Goal: Connect with others: Connect with other users

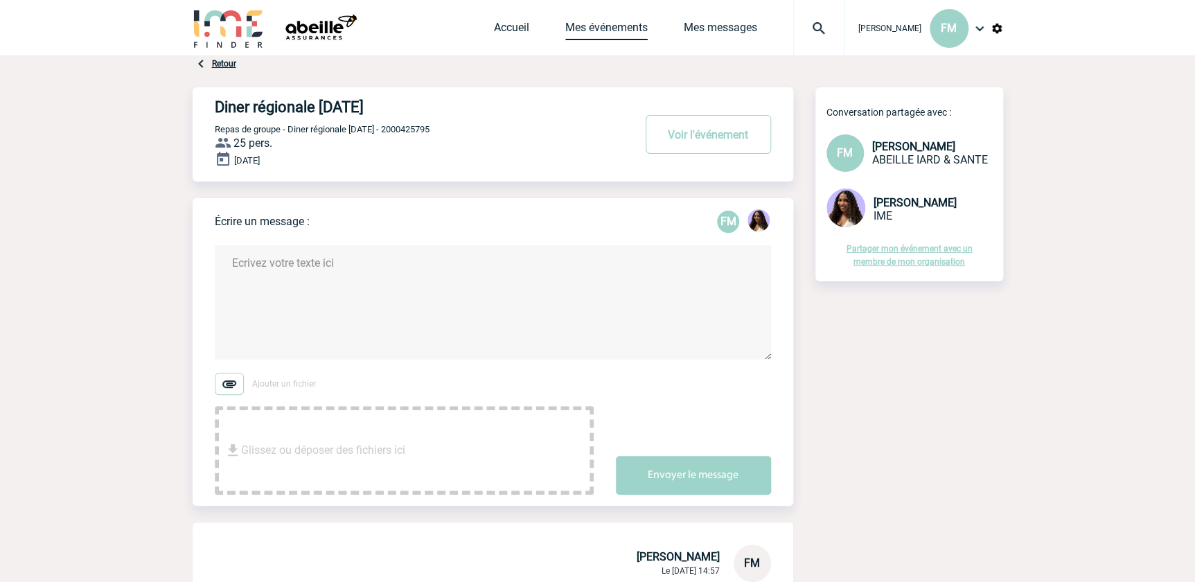
click at [606, 28] on link "Mes événements" at bounding box center [606, 30] width 82 height 19
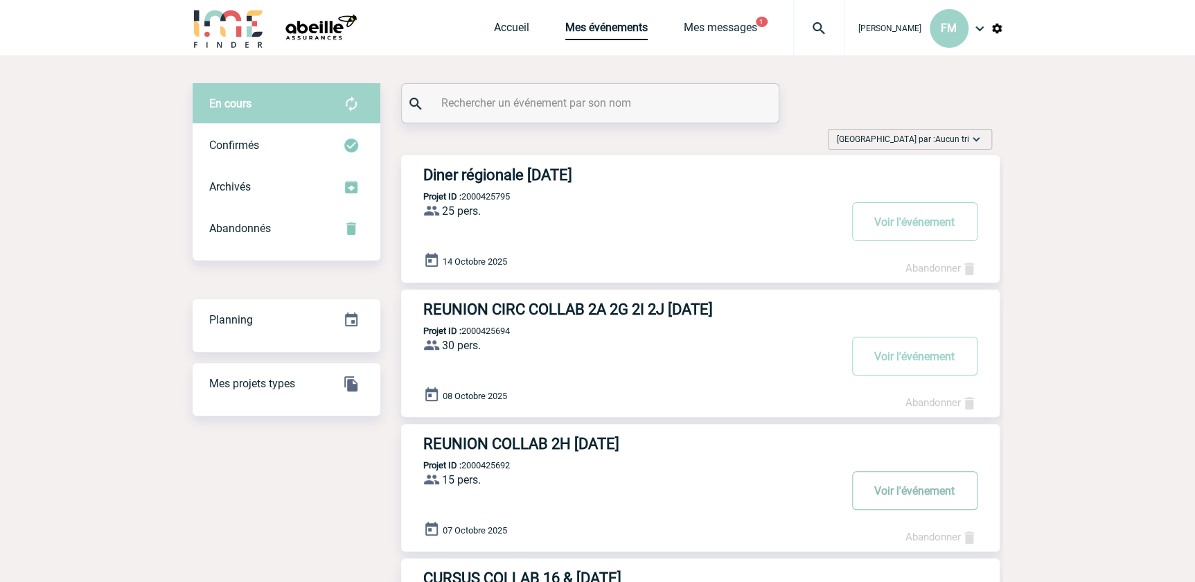
click at [887, 492] on button "Voir l'événement" at bounding box center [914, 490] width 125 height 39
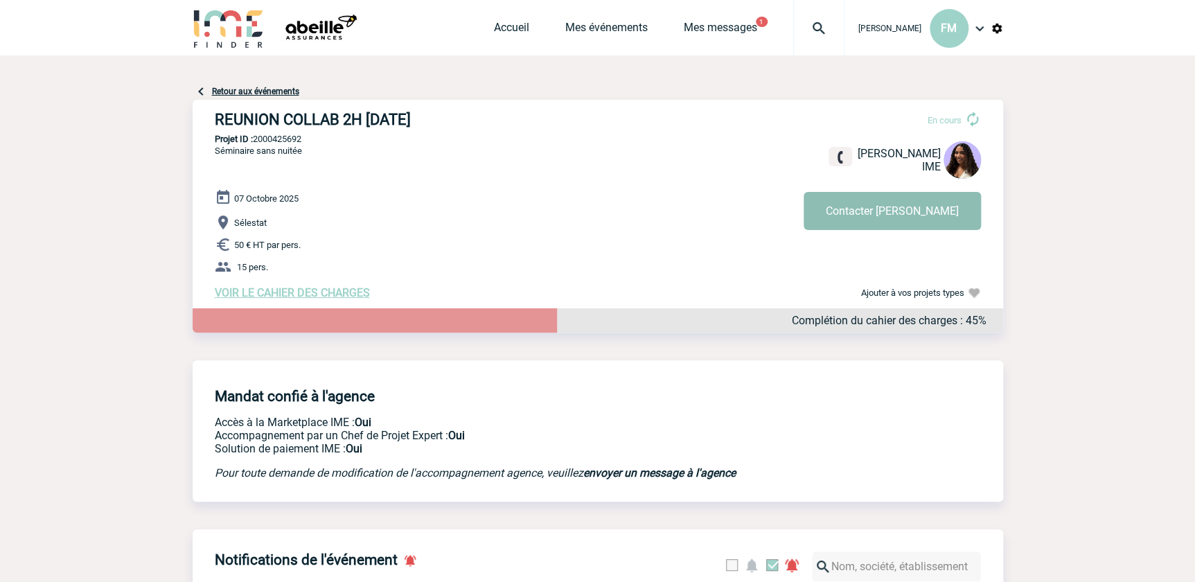
click at [907, 209] on button "Contacter Jessica" at bounding box center [892, 211] width 177 height 38
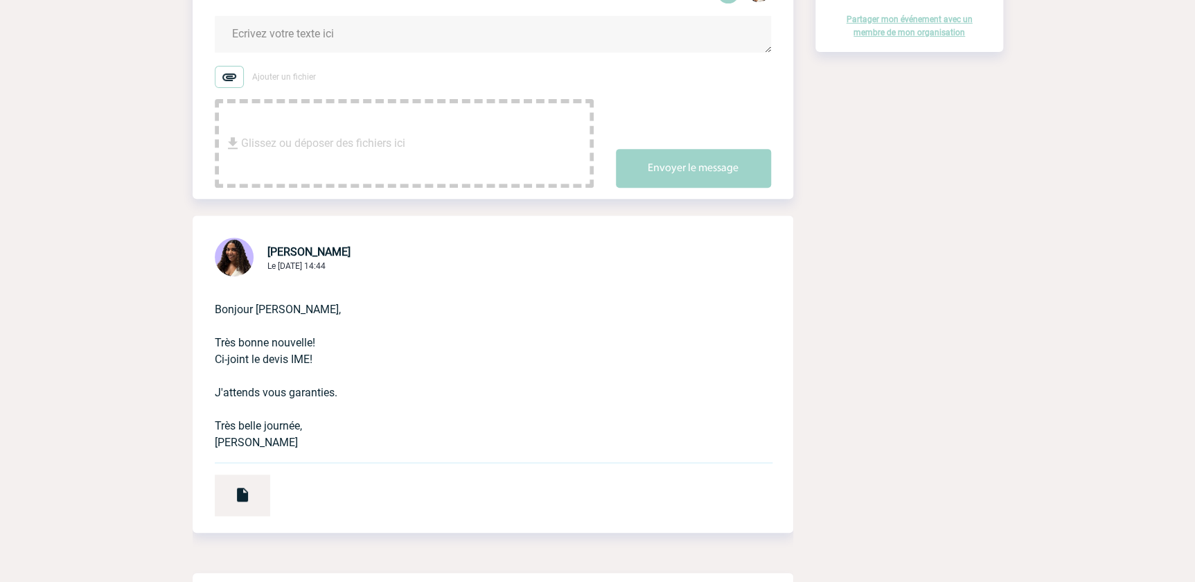
scroll to position [252, 0]
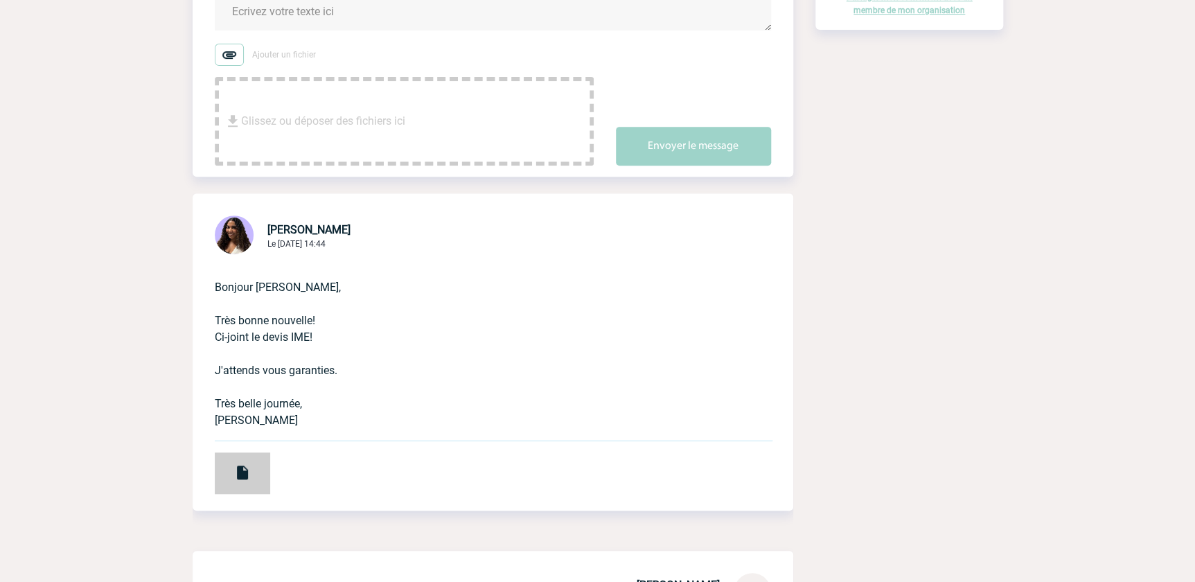
click at [236, 472] on img at bounding box center [242, 472] width 17 height 17
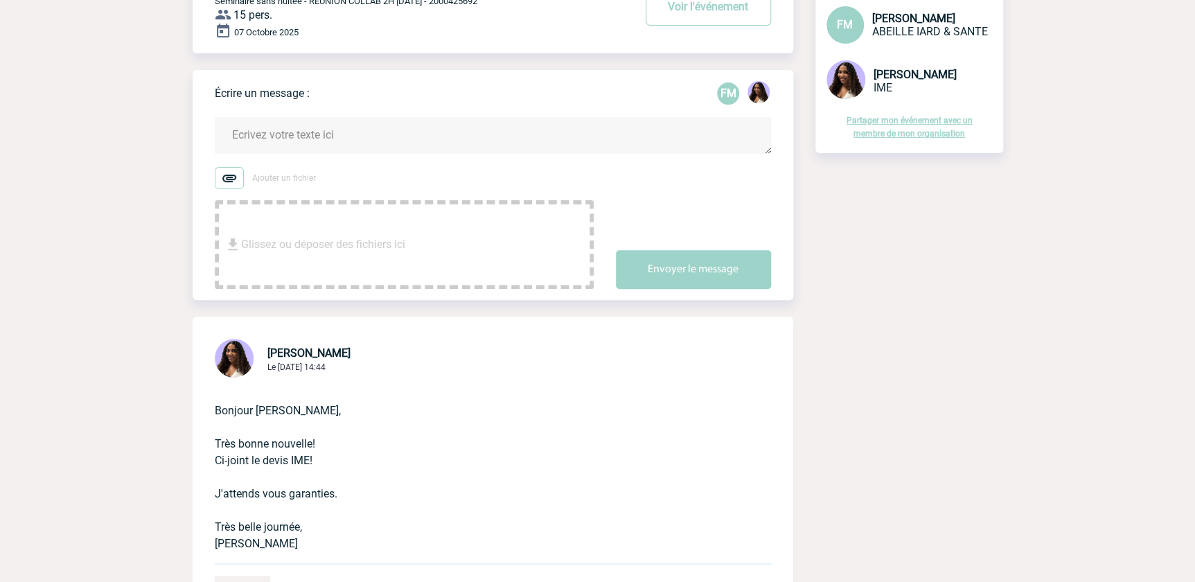
scroll to position [0, 0]
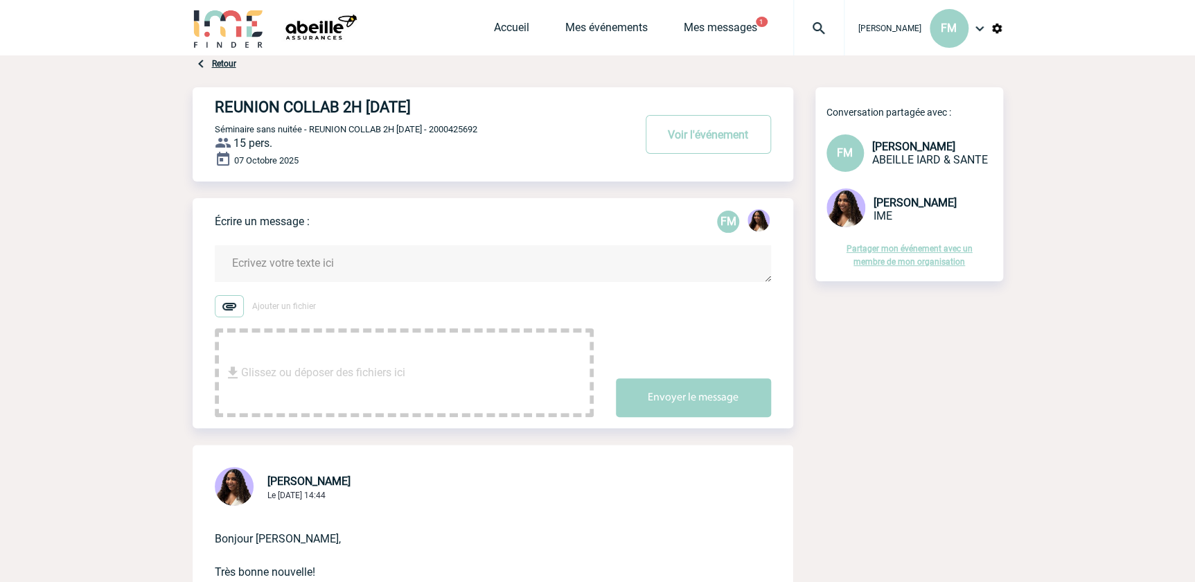
click at [609, 19] on div "Accueil Mes événements Mes messages 1 Projet, client Projet, client" at bounding box center [669, 27] width 351 height 55
click at [591, 28] on link "Mes événements" at bounding box center [606, 30] width 82 height 19
